Goal: Navigation & Orientation: Find specific page/section

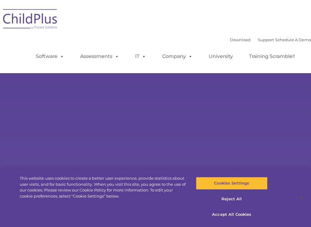
select select "MEDIUM"
click at [143, 174] on div "Learn More Request a Demo The Future of ChildPlus is Here! Boost your productiv…" at bounding box center [155, 98] width 311 height 196
click at [218, 114] on div "Learn More Request a Demo The Future of ChildPlus is Here! Boost your productiv…" at bounding box center [155, 98] width 311 height 196
click at [218, 115] on div "Learn More Request a Demo The Future of ChildPlus is Here! Boost your productiv…" at bounding box center [155, 98] width 311 height 196
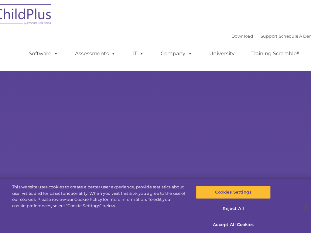
click at [107, 197] on div "This website uses cookies to create a better user experience, provide statistic…" at bounding box center [103, 194] width 167 height 24
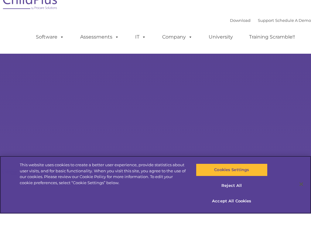
click at [112, 183] on div "This website uses cookies to create a better user experience, provide statistic…" at bounding box center [103, 194] width 167 height 24
click at [114, 182] on div "This website uses cookies to create a better user experience, provide statistic…" at bounding box center [103, 194] width 167 height 24
click at [143, 176] on div "This website uses cookies to create a better user experience, provide statistic…" at bounding box center [93, 192] width 187 height 33
click at [190, 185] on div "Cookies Settings Reject All Accept All Cookies" at bounding box center [233, 205] width 93 height 58
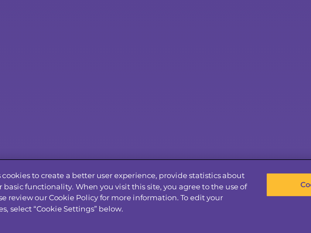
click at [75, 182] on div "This website uses cookies to create a better user experience, provide statistic…" at bounding box center [103, 194] width 167 height 24
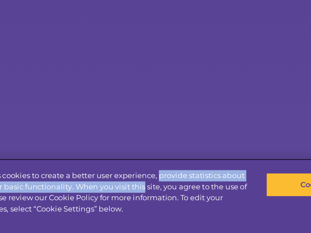
click at [78, 182] on div "This website uses cookies to create a better user experience, provide statistic…" at bounding box center [103, 194] width 167 height 24
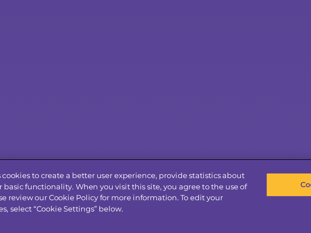
scroll to position [29, 0]
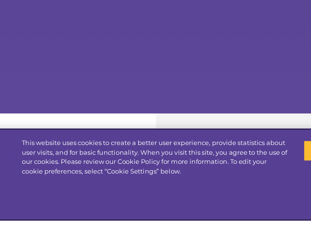
click at [88, 176] on div "This website uses cookies to create a better user experience, provide statistic…" at bounding box center [155, 205] width 311 height 58
click at [81, 176] on div "This website uses cookies to create a better user experience, provide statistic…" at bounding box center [155, 205] width 311 height 58
click at [88, 176] on div "This website uses cookies to create a better user experience, provide statistic…" at bounding box center [155, 205] width 311 height 58
click at [122, 176] on div "This website uses cookies to create a better user experience, provide statistic…" at bounding box center [155, 205] width 311 height 58
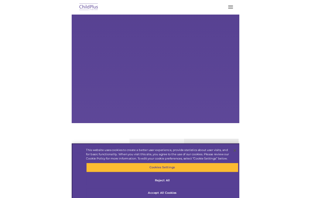
scroll to position [0, 0]
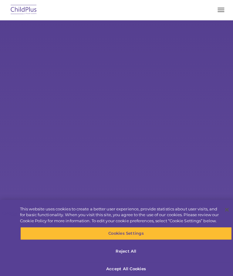
click at [27, 105] on div "Learn More Request a Demo The Future of ChildPlus is Here! Boost your productiv…" at bounding box center [116, 118] width 233 height 196
click at [24, 176] on div "Learn More Request a Demo The Future of ChildPlus is Here! Boost your productiv…" at bounding box center [116, 118] width 233 height 196
click at [6, 181] on div "Learn More Request a Demo The Future of ChildPlus is Here! Boost your productiv…" at bounding box center [116, 118] width 233 height 196
click at [16, 177] on div "Learn More Request a Demo The Future of ChildPlus is Here! Boost your productiv…" at bounding box center [116, 118] width 233 height 196
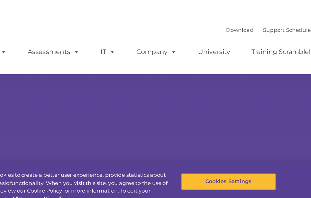
scroll to position [25, 0]
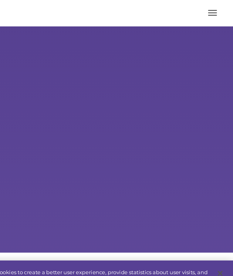
click at [23, 81] on div "Learn More Request a Demo The Future of ChildPlus is Here! Boost your productiv…" at bounding box center [116, 93] width 233 height 196
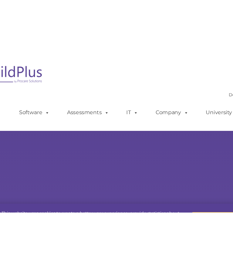
scroll to position [0, 0]
